Goal: Transaction & Acquisition: Purchase product/service

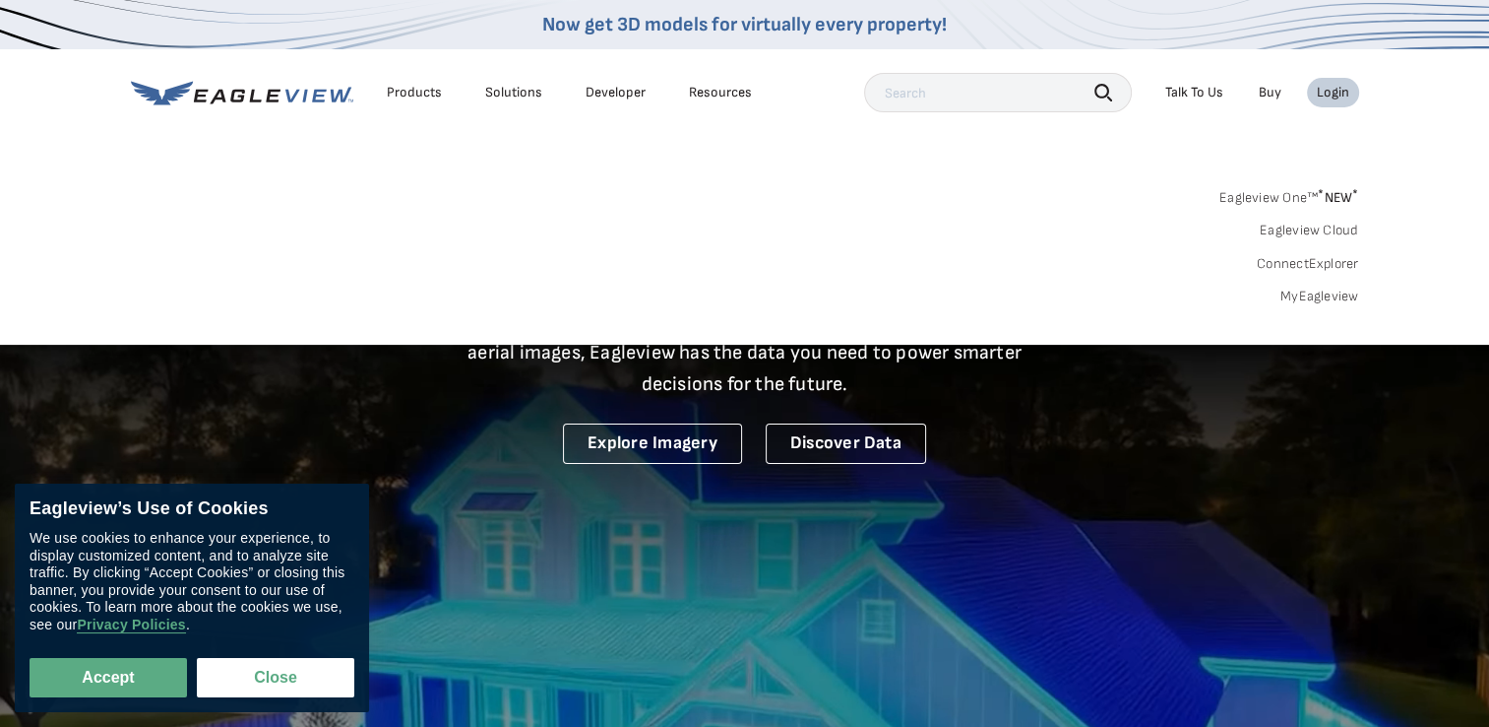
click at [1315, 293] on link "MyEagleview" at bounding box center [1320, 296] width 79 height 18
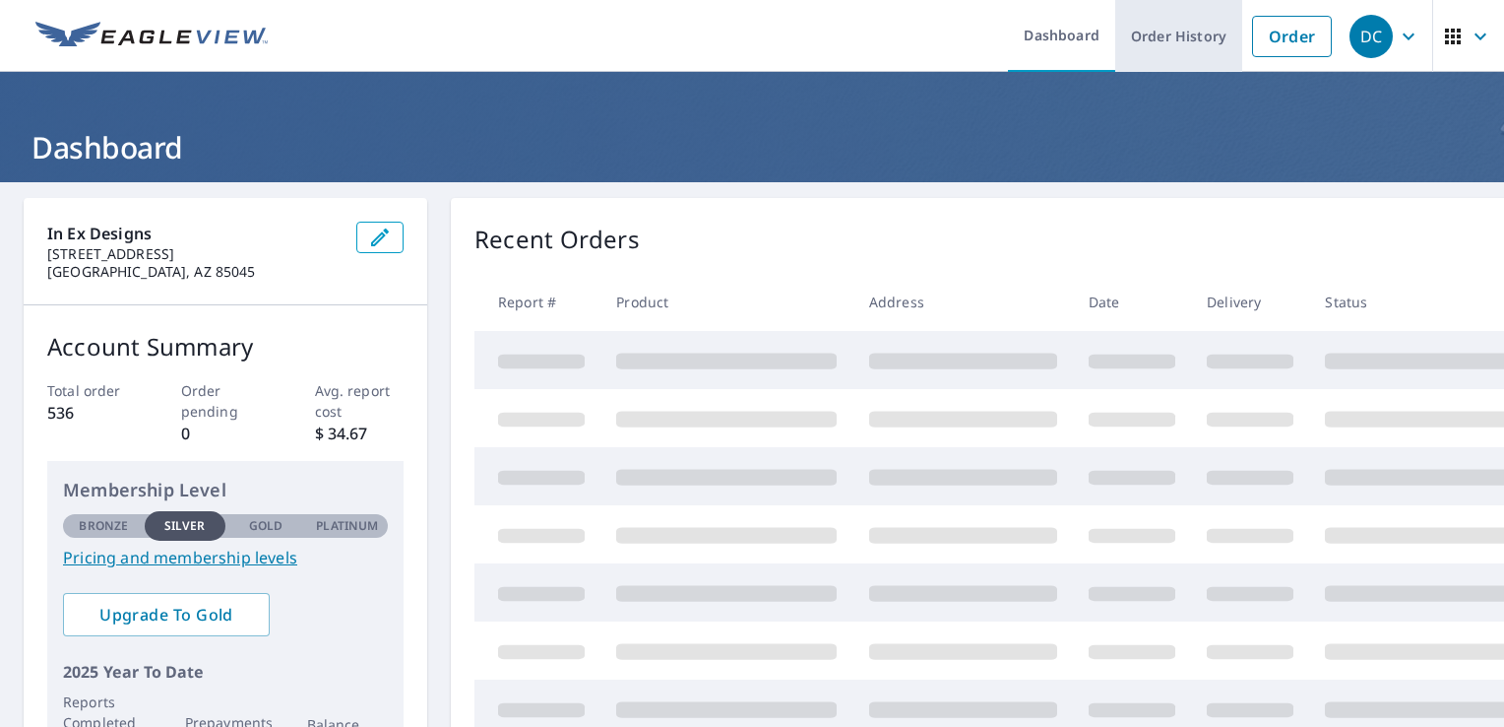
click at [1176, 33] on link "Order History" at bounding box center [1178, 36] width 127 height 72
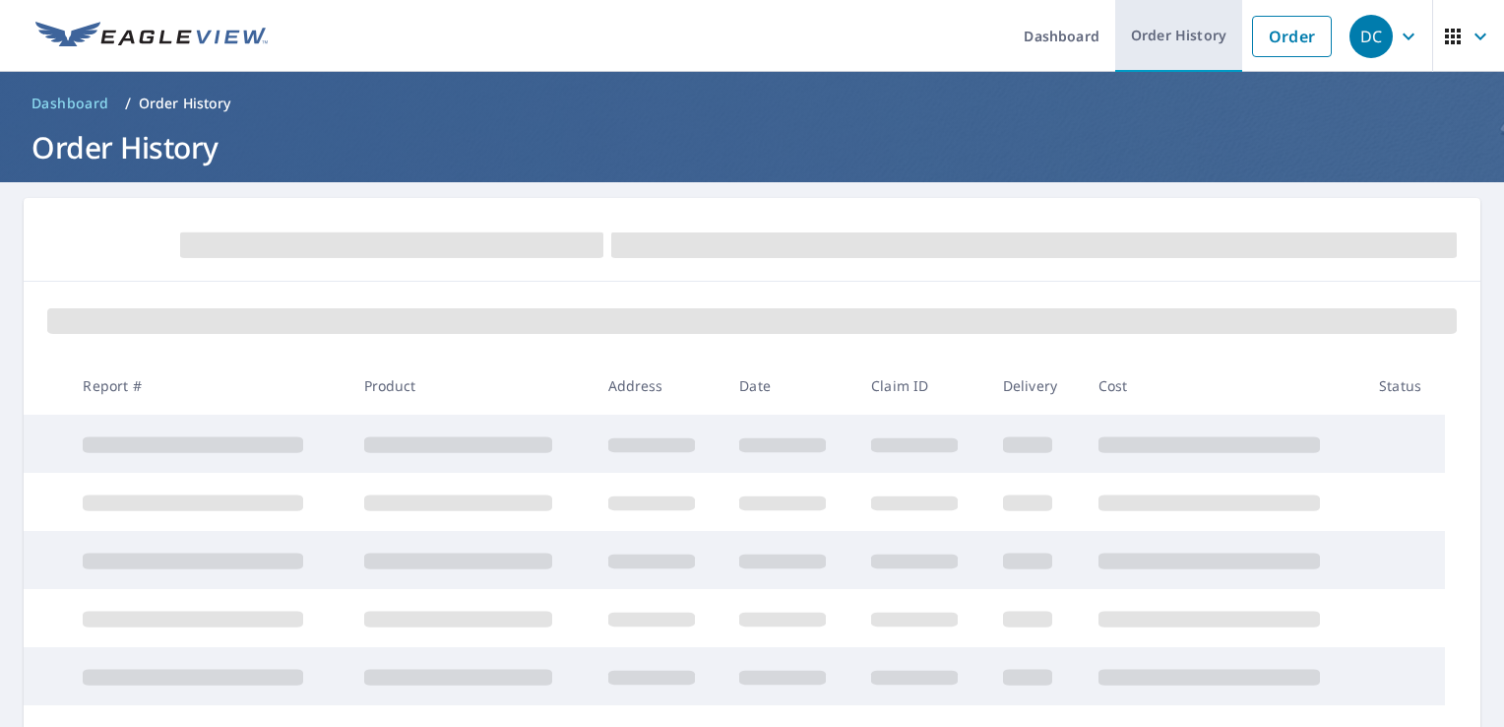
click at [1167, 40] on link "Order History" at bounding box center [1178, 36] width 127 height 72
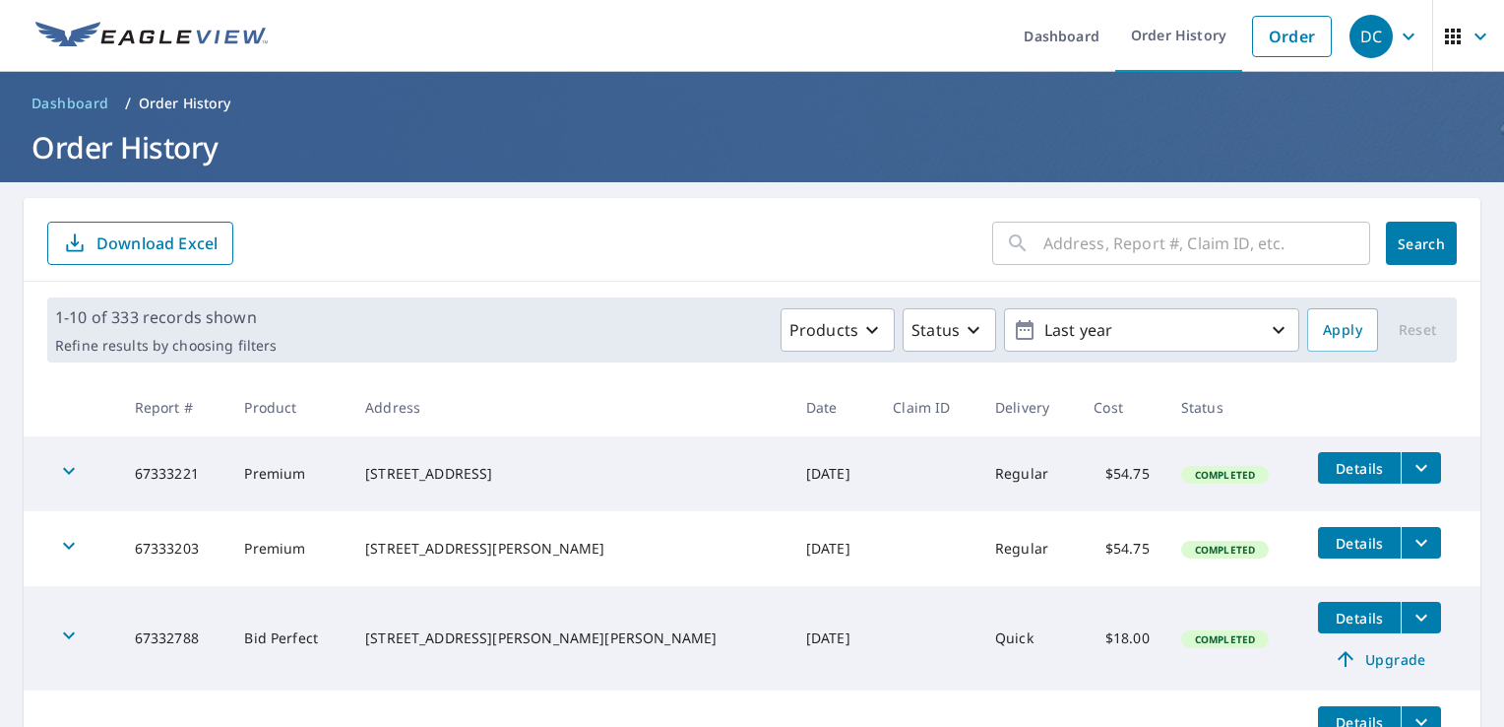
click at [1054, 240] on input "text" at bounding box center [1207, 243] width 327 height 55
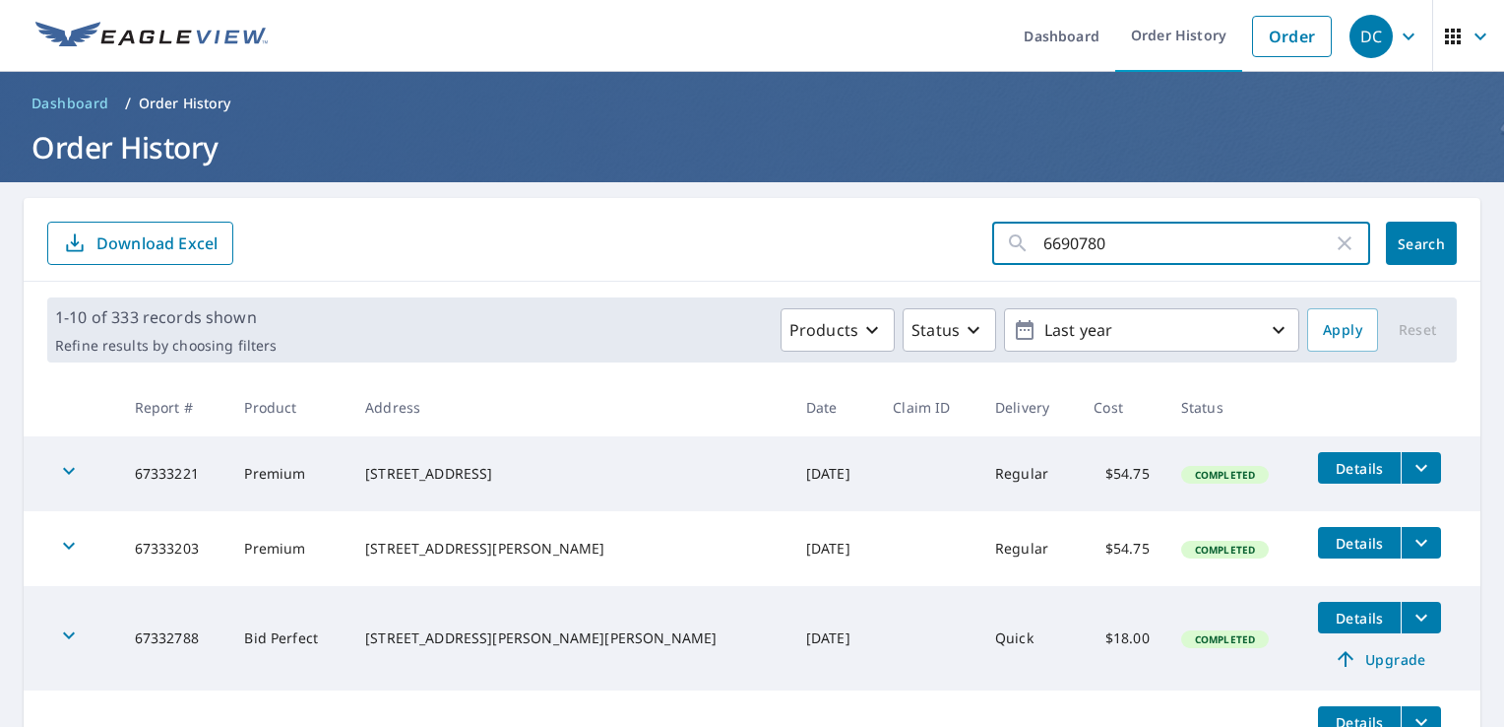
type input "66907805"
click at [1413, 244] on span "Search" at bounding box center [1421, 243] width 39 height 19
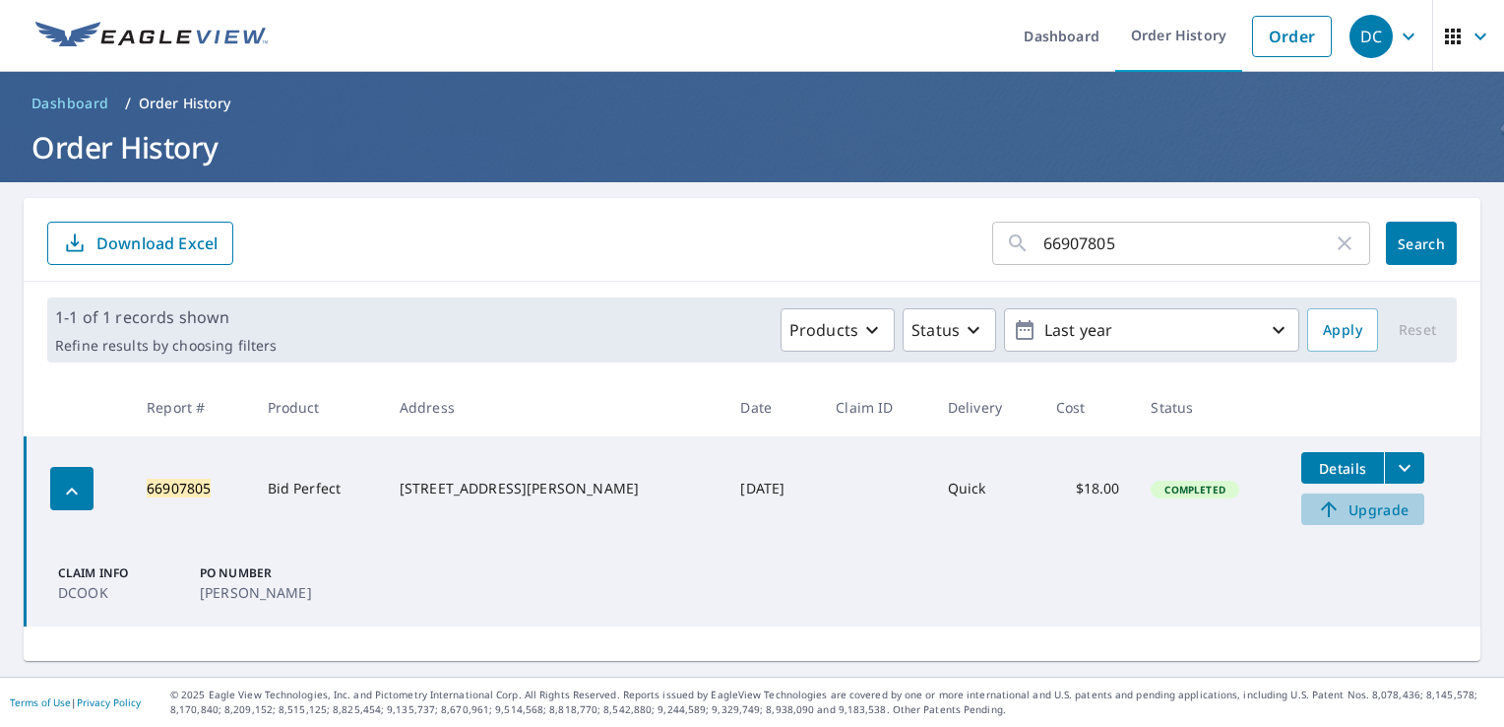
click at [1349, 517] on span "Upgrade" at bounding box center [1362, 509] width 99 height 24
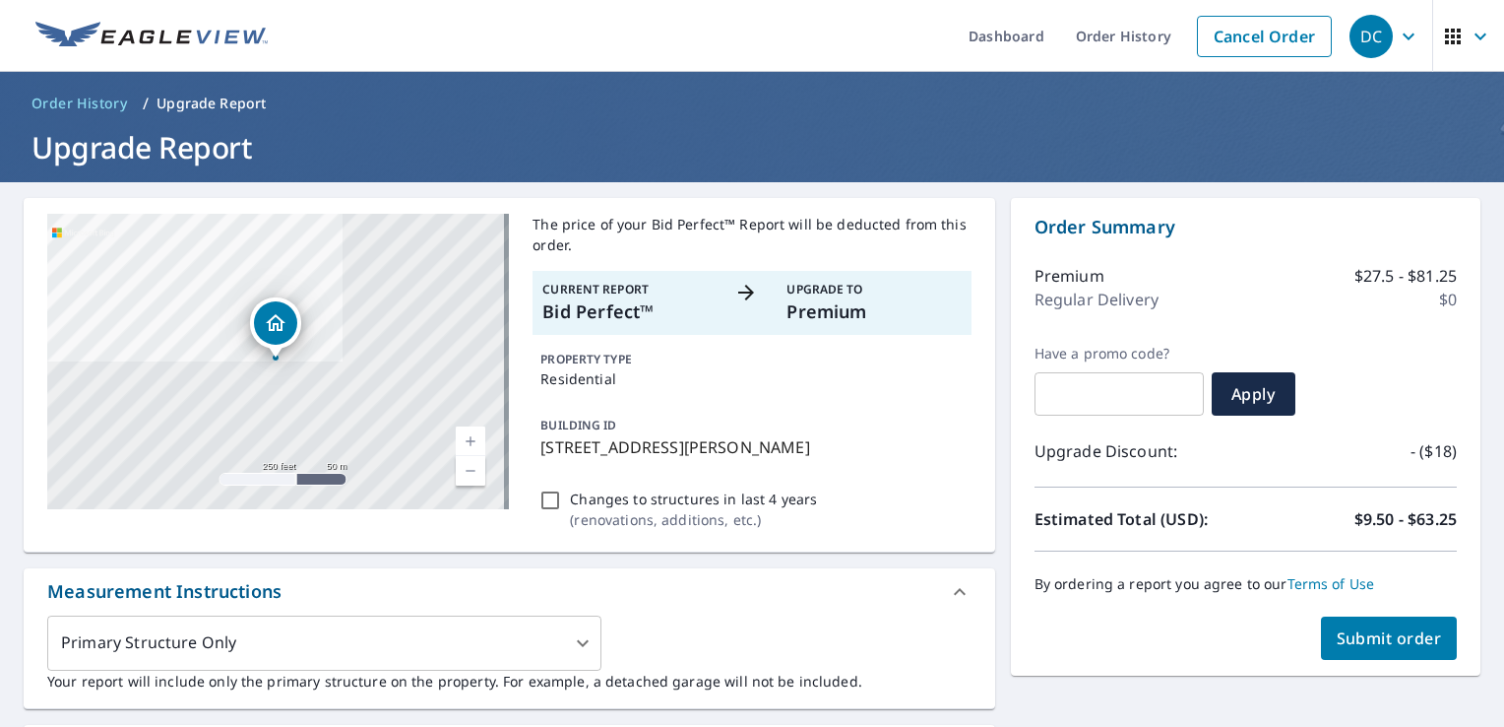
click at [1366, 638] on span "Submit order" at bounding box center [1389, 638] width 105 height 22
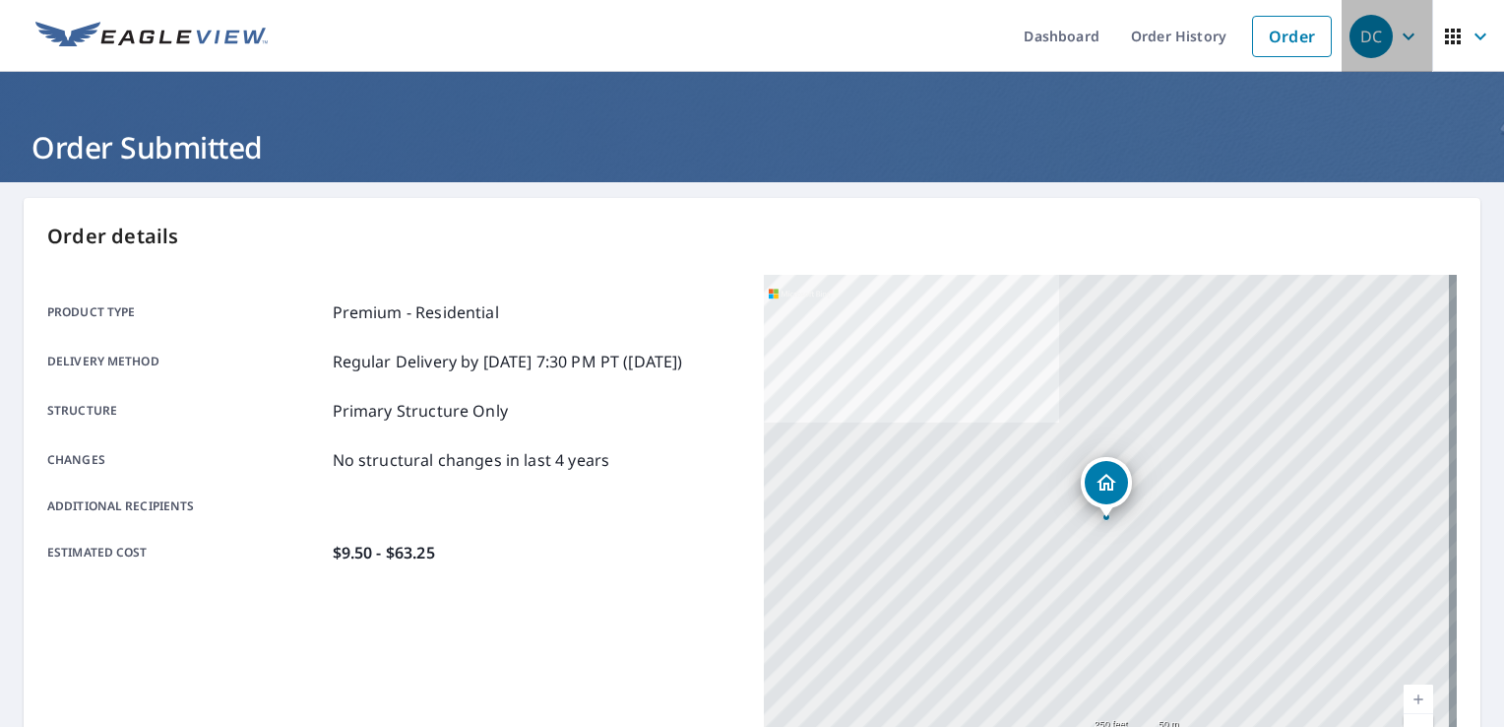
click at [1397, 37] on icon "button" at bounding box center [1409, 37] width 24 height 24
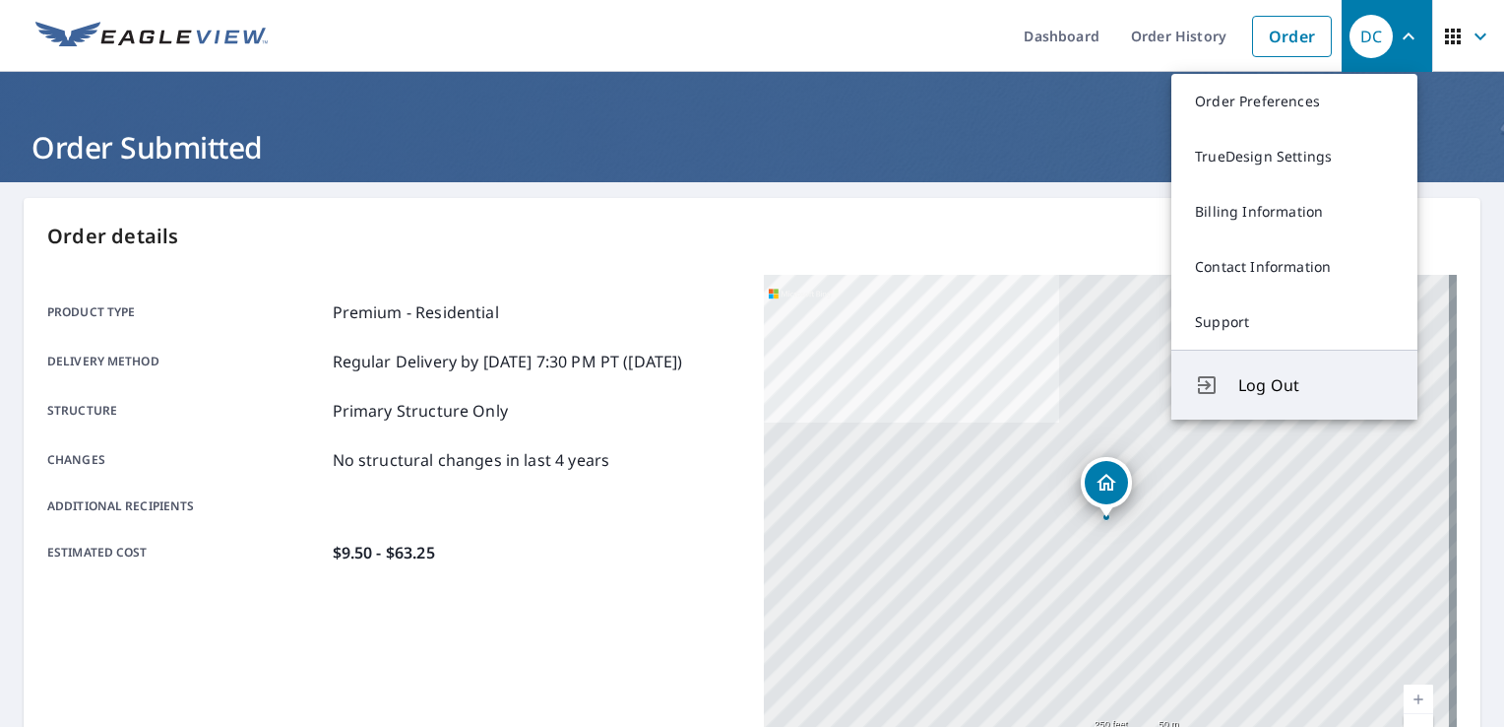
click at [1283, 384] on span "Log Out" at bounding box center [1316, 385] width 156 height 24
